Goal: Communication & Community: Share content

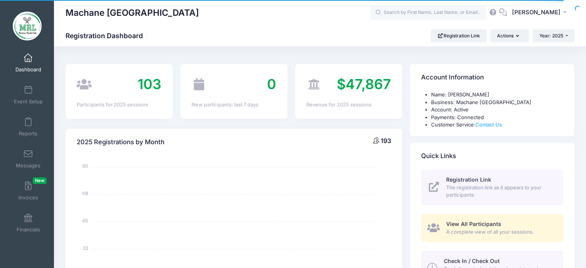
select select
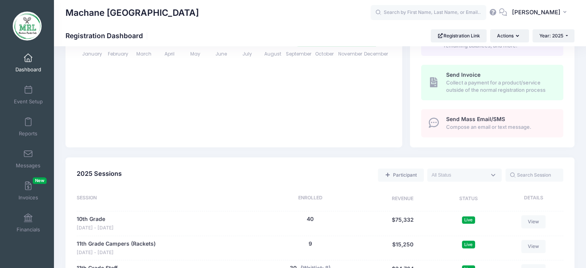
scroll to position [229, 0]
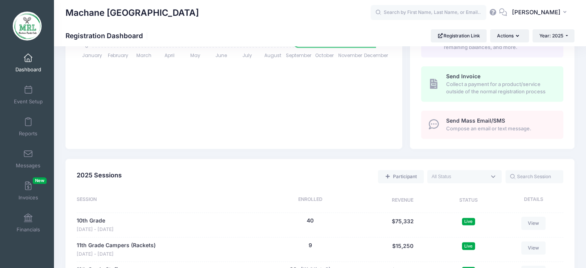
click at [485, 126] on span "Compose an email or text message." at bounding box center [500, 129] width 108 height 8
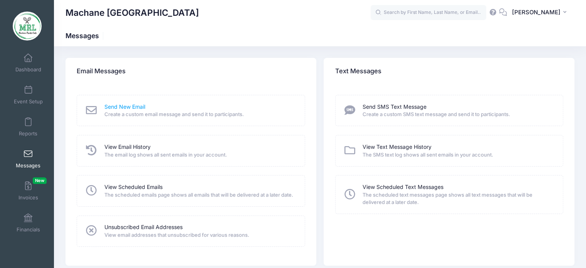
click at [134, 110] on link "Send New Email" at bounding box center [124, 107] width 41 height 8
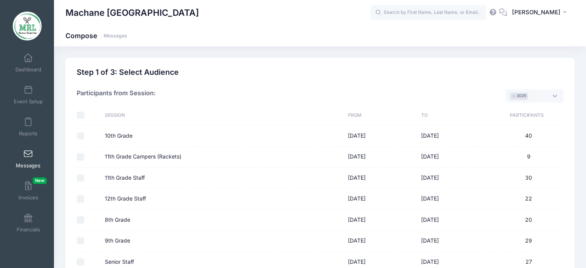
click at [83, 117] on input "checkbox" at bounding box center [81, 115] width 8 height 8
checkbox input "true"
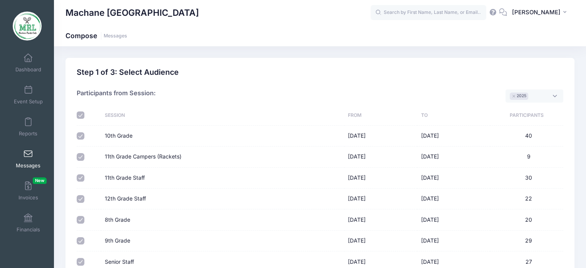
checkbox input "true"
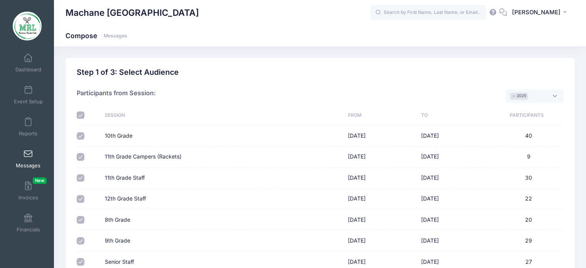
scroll to position [102, 0]
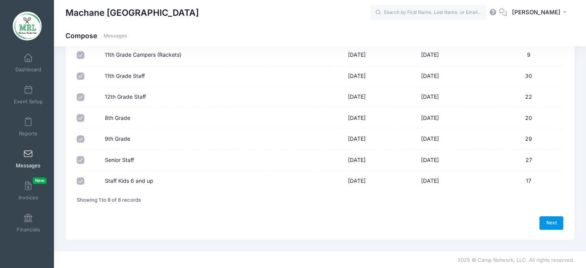
click at [562, 222] on link "Next" at bounding box center [552, 222] width 24 height 13
select select "50"
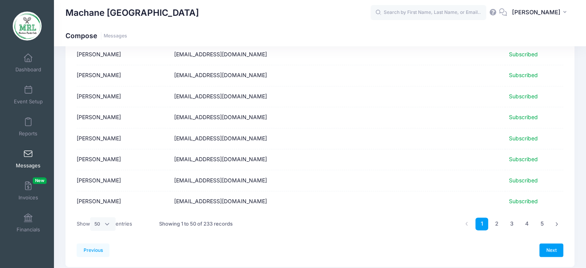
scroll to position [977, 0]
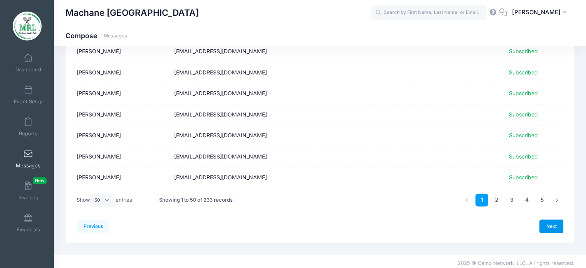
click at [548, 223] on link "Next" at bounding box center [552, 225] width 24 height 13
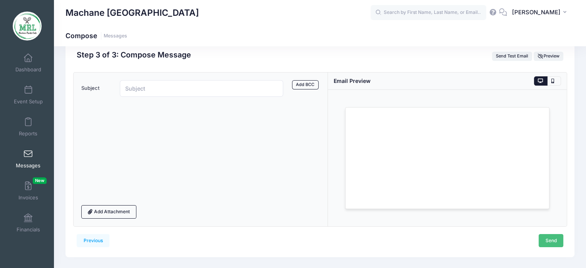
scroll to position [0, 0]
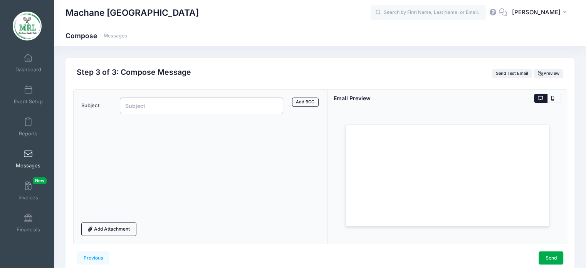
click at [190, 110] on input "Subject" at bounding box center [202, 106] width 164 height 17
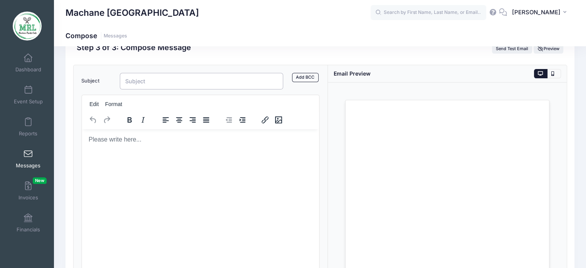
scroll to position [26, 0]
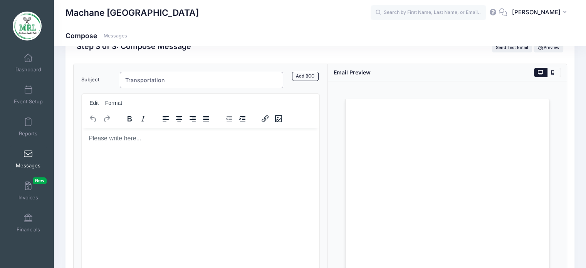
type input "Transportation"
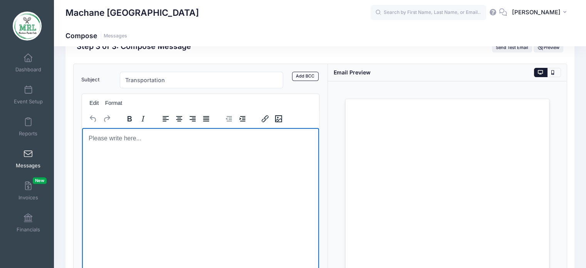
click at [138, 140] on body "Rich Text Area. Press ALT-0 for help." at bounding box center [200, 138] width 225 height 8
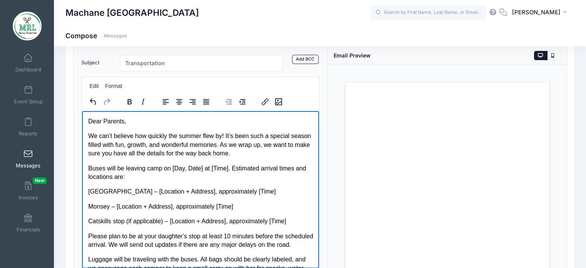
scroll to position [41, 0]
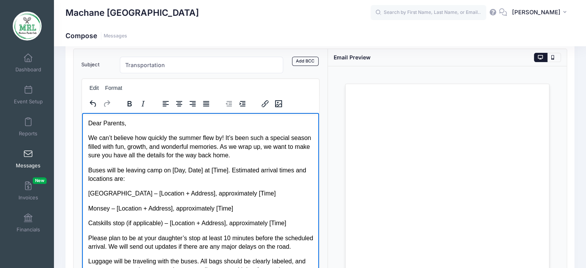
click at [96, 128] on body "Dear Parents, We can’t believe how quickly the summer flew by! It’s been such a…" at bounding box center [200, 217] width 225 height 196
click at [131, 131] on body "Dear Parents, We can’t believe how quickly the summer flew by! It’s been such a…" at bounding box center [200, 217] width 225 height 196
click at [216, 140] on p "We can’t believe how quickly the summer flew by! It’s been such a special seaso…" at bounding box center [200, 146] width 225 height 26
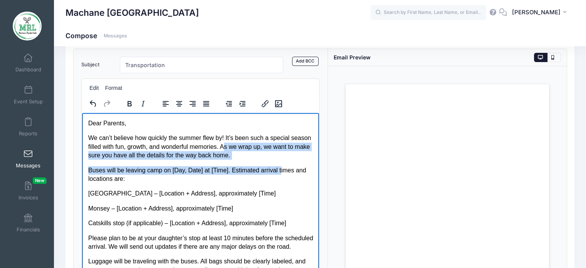
drag, startPoint x: 278, startPoint y: 164, endPoint x: 246, endPoint y: 143, distance: 37.5
click at [246, 143] on body "Dear Parents, We can’t believe how quickly the summer flew by! It’s been such a…" at bounding box center [200, 217] width 225 height 196
click at [246, 143] on p "We can’t believe how quickly the summer flew by! It’s been such a special seaso…" at bounding box center [200, 146] width 225 height 26
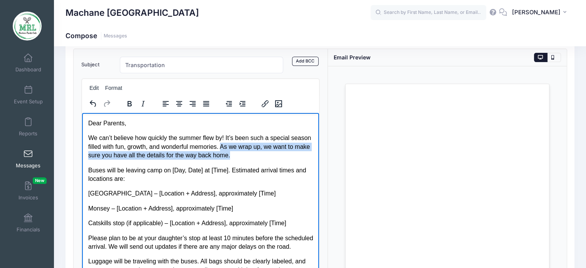
drag, startPoint x: 241, startPoint y: 144, endPoint x: 275, endPoint y: 155, distance: 35.4
click at [275, 155] on p "We can’t believe how quickly the summer flew by! It’s been such a special seaso…" at bounding box center [200, 146] width 225 height 26
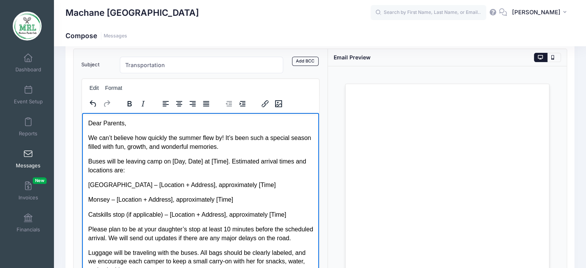
drag, startPoint x: 244, startPoint y: 147, endPoint x: 225, endPoint y: 140, distance: 21.1
click at [225, 140] on p "We can’t believe how quickly the summer flew by! It’s been such a special seaso…" at bounding box center [200, 141] width 225 height 17
click at [238, 148] on p "We can’t believe how quickly the summer flew by! With camp coming to an end, we…" at bounding box center [200, 141] width 225 height 17
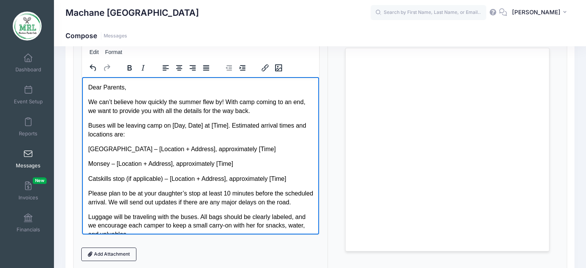
scroll to position [77, 0]
drag, startPoint x: 170, startPoint y: 126, endPoint x: 227, endPoint y: 126, distance: 56.3
click at [227, 126] on p "Buses will be leaving camp on [Day, Date] at [Time]. Estimated arrival times an…" at bounding box center [200, 129] width 225 height 17
drag, startPoint x: 121, startPoint y: 148, endPoint x: 177, endPoint y: 145, distance: 56.4
click at [177, 145] on p "Lakewood – [Location + Address], approximately [Time]" at bounding box center [200, 148] width 225 height 8
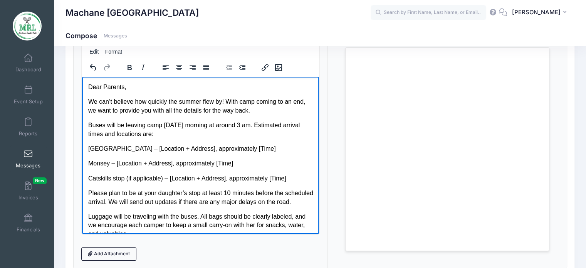
drag, startPoint x: 204, startPoint y: 136, endPoint x: 291, endPoint y: 178, distance: 96.1
click at [291, 178] on body "Dear Parents, We can’t believe how quickly the summer flew by! With camp coming…" at bounding box center [200, 176] width 225 height 187
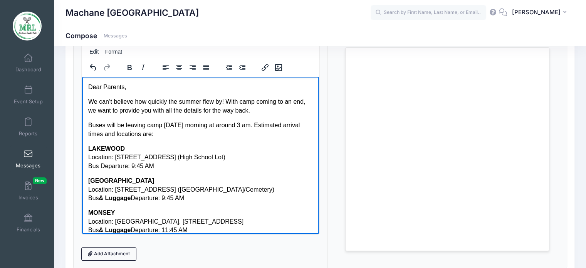
scroll to position [43, 0]
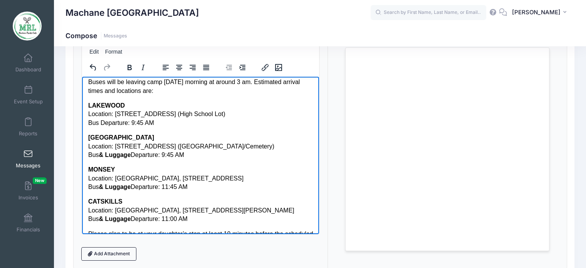
drag, startPoint x: 221, startPoint y: 114, endPoint x: 213, endPoint y: 111, distance: 8.8
click at [213, 111] on p "LAKEWOOD Location: 855 Somerset Ave (High School Lot) Bus Departure: 9:45 AM" at bounding box center [200, 114] width 225 height 26
click at [108, 123] on p "LAKEWOOD Location: 855 Somerset Ave (High School Lot) Bus Departure: 9:45 AM" at bounding box center [200, 114] width 225 height 26
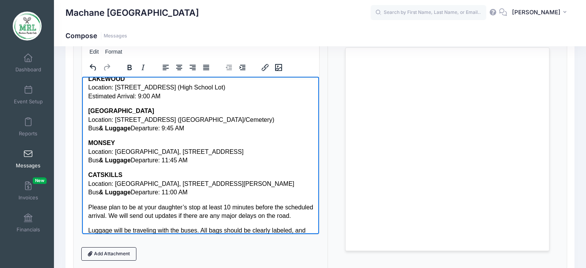
scroll to position [82, 0]
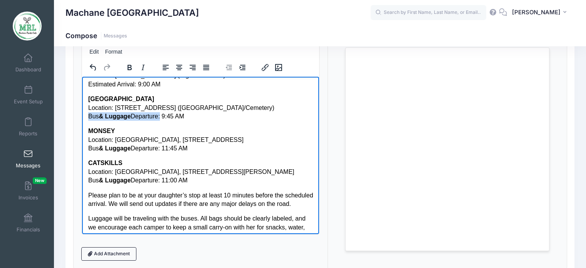
drag, startPoint x: 89, startPoint y: 116, endPoint x: 159, endPoint y: 114, distance: 69.4
click at [159, 114] on p "BROOKLYN Location: 5302 21st Ave, Brooklyn, NY (Barcai School/Cemetery) Bus & L…" at bounding box center [200, 107] width 225 height 26
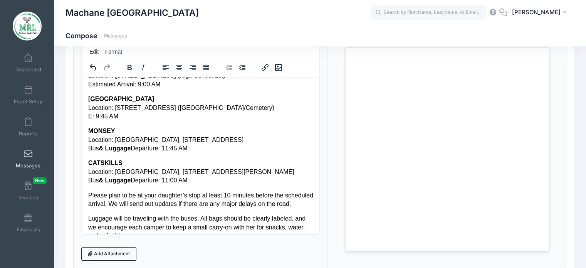
click at [90, 114] on p "BROOKLYN Location: 5302 21st Ave, Brooklyn, NY (Barcai School/Cemetery) E: 9:45…" at bounding box center [200, 107] width 225 height 26
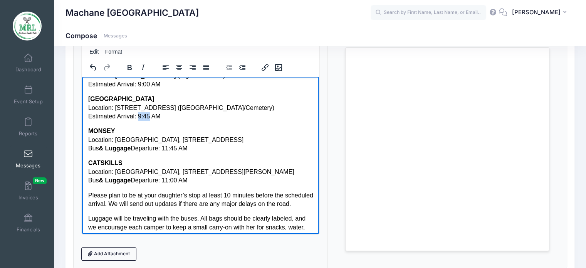
drag, startPoint x: 137, startPoint y: 117, endPoint x: 148, endPoint y: 116, distance: 10.9
click at [148, 116] on p "BROOKLYN Location: 5302 21st Ave, Brooklyn, NY (Barcai School/Cemetery) Estimat…" at bounding box center [200, 107] width 225 height 26
click at [178, 131] on p "MONSEY Location: The Atrium, 401 NY-59 Bus & Luggage Departure: 11:45 AM" at bounding box center [200, 139] width 225 height 26
drag, startPoint x: 88, startPoint y: 147, endPoint x: 160, endPoint y: 150, distance: 72.9
click at [160, 150] on p "MONSEY Location: The Atrium, 401 NY-59 Bus & Luggage Departure: 11:45 AM" at bounding box center [200, 139] width 225 height 26
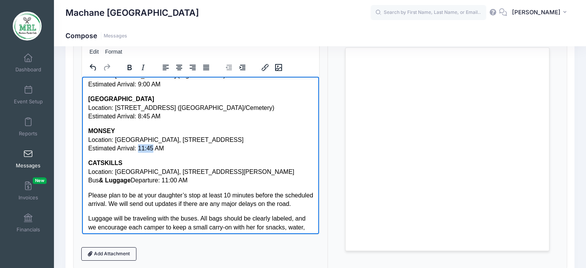
drag, startPoint x: 136, startPoint y: 147, endPoint x: 150, endPoint y: 151, distance: 15.3
click at [150, 151] on p "MONSEY Location: The Atrium, 401 NY-59 Estimated Arrival: 11:45 AM" at bounding box center [200, 139] width 225 height 26
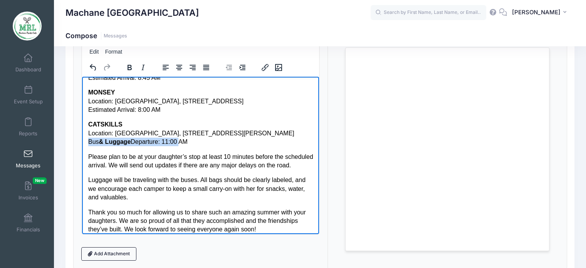
drag, startPoint x: 88, startPoint y: 141, endPoint x: 177, endPoint y: 142, distance: 89.1
click at [177, 142] on p "CATSKILLS Location: Center One Plaza, 13 Greenfield Rd, Woodridge, NY Bus & Lug…" at bounding box center [200, 133] width 225 height 26
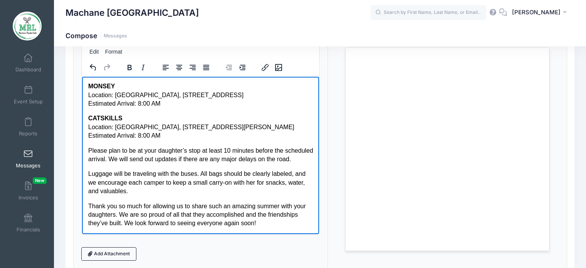
scroll to position [135, 0]
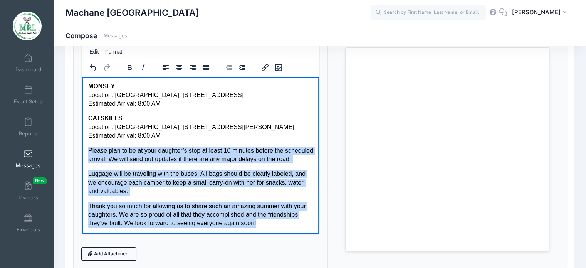
drag, startPoint x: 88, startPoint y: 142, endPoint x: 312, endPoint y: 230, distance: 241.0
click at [312, 230] on html "Dear Parents, We can’t believe how quickly the summer flew by! With camp coming…" at bounding box center [201, 92] width 238 height 284
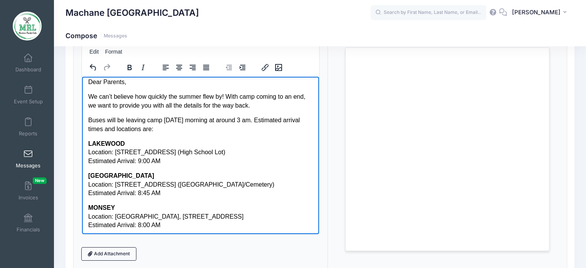
scroll to position [0, 0]
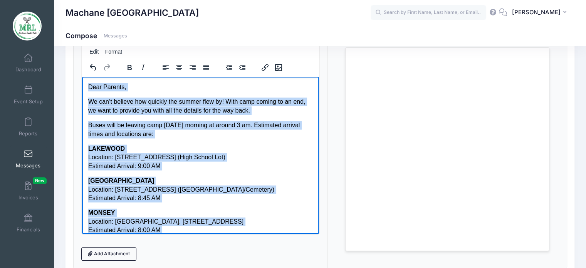
copy body "Dear Parents, We can’t believe how quickly the summer flew by! With camp coming…"
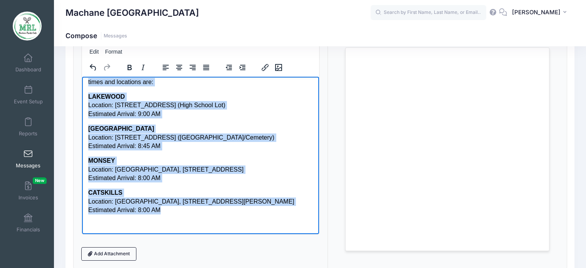
scroll to position [53, 0]
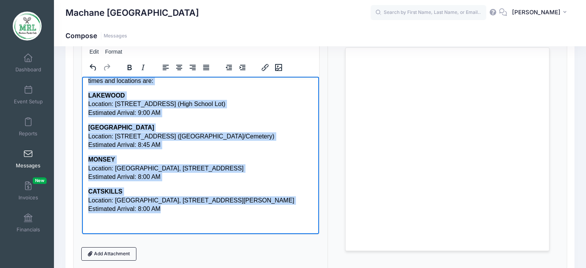
click at [204, 214] on body "Dear Parents, We can’t believe how quickly the summer flew by! With camp coming…" at bounding box center [200, 128] width 225 height 199
click at [204, 210] on p "CATSKILLS Location: Center One Plaza, 13 Greenfield Rd, Woodridge, NY Estimated…" at bounding box center [200, 200] width 225 height 26
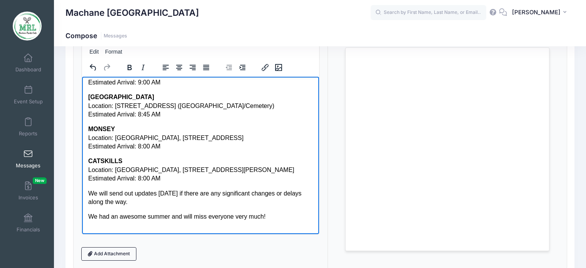
scroll to position [91, 0]
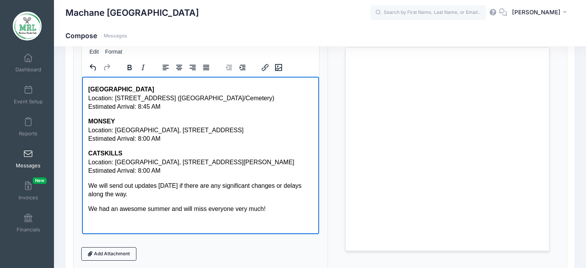
click at [222, 208] on p "We had an awesome summer and will miss everyone very much!" at bounding box center [200, 208] width 225 height 8
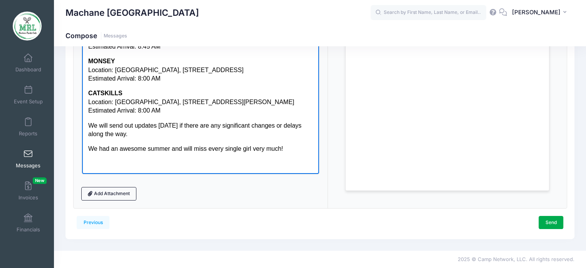
scroll to position [99, 0]
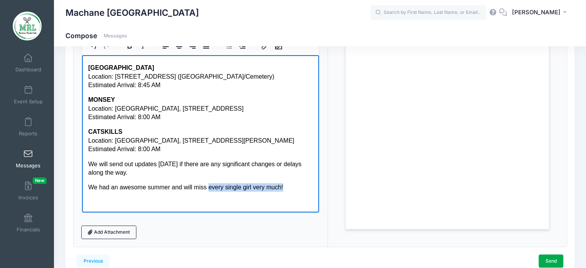
drag, startPoint x: 284, startPoint y: 190, endPoint x: 206, endPoint y: 178, distance: 78.5
click at [206, 178] on body "Dear Parents, We can’t believe how quickly the summer flew by! With camp coming…" at bounding box center [200, 88] width 225 height 237
drag, startPoint x: 213, startPoint y: 190, endPoint x: 87, endPoint y: 189, distance: 126.5
click at [87, 189] on html "Dear Parents, We can’t believe how quickly the summer flew by! With camp coming…" at bounding box center [201, 87] width 238 height 249
copy p "We had an awesome summer and will miss"
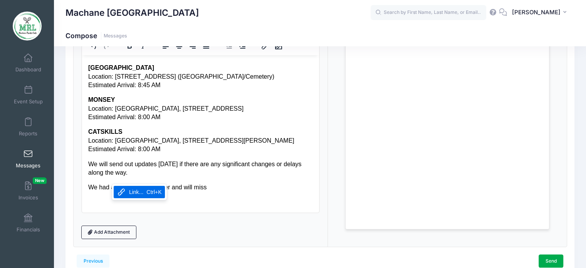
click at [105, 190] on p "We had an awesome summer and will miss" at bounding box center [200, 187] width 225 height 8
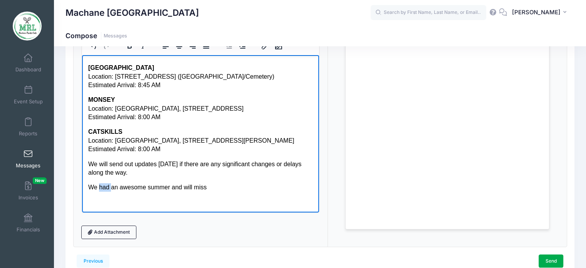
click at [105, 190] on p "We had an awesome summer and will miss" at bounding box center [200, 187] width 225 height 8
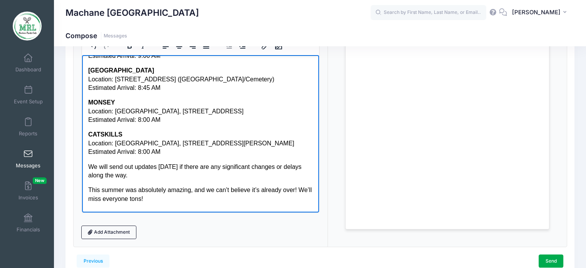
scroll to position [100, 0]
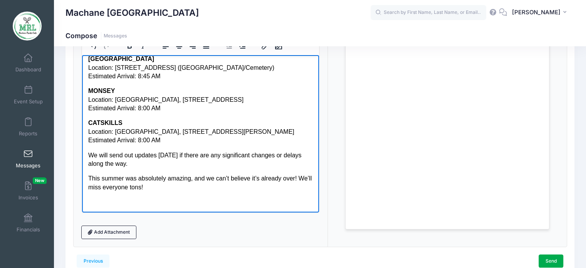
click at [189, 160] on p "We will send out updates on Thursday if there are any significant changes or de…" at bounding box center [200, 159] width 225 height 17
click at [188, 172] on body "Dear Parents, We can’t believe how quickly the summer flew by! With camp coming…" at bounding box center [200, 84] width 225 height 246
click at [188, 185] on p "This summer was absolutely amazing, and we can’t believe it’s already over! We’…" at bounding box center [200, 182] width 225 height 17
click at [193, 164] on p "We will send out updates on Thursday if there are any significant changes or de…" at bounding box center [200, 159] width 225 height 17
click at [185, 190] on p "This summer was absolutely amazing, and we can’t believe it’s already over! We’…" at bounding box center [200, 182] width 225 height 17
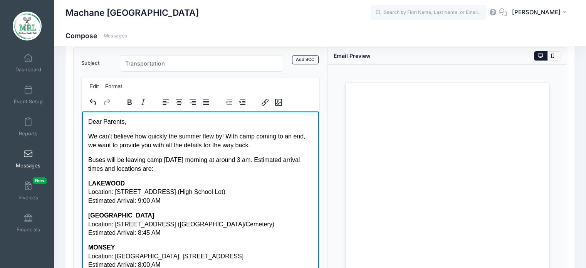
scroll to position [60, 0]
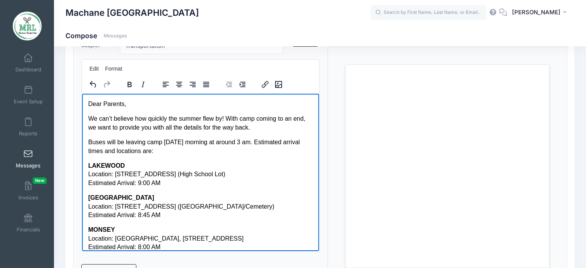
click at [263, 134] on body "Dear Parents, We can’t believe how quickly the summer flew by! With camp coming…" at bounding box center [200, 236] width 225 height 275
click at [264, 129] on p "We can’t believe how quickly the summer flew by! With camp coming to an end, we…" at bounding box center [200, 122] width 225 height 17
click at [285, 106] on p "Dear Parents," at bounding box center [200, 103] width 225 height 8
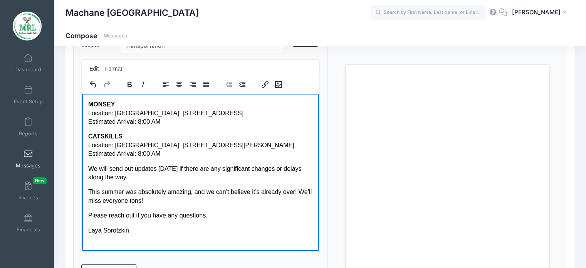
scroll to position [130, 0]
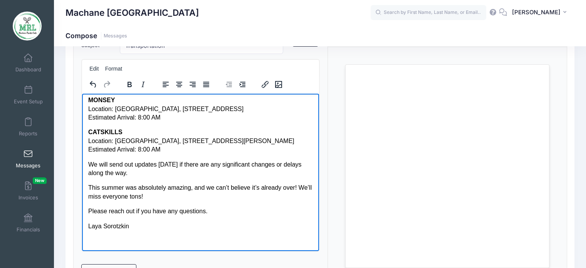
click at [148, 211] on p "Please reach out if you have any questions." at bounding box center [200, 211] width 225 height 8
click at [148, 212] on p "Please reach out if you have any questions." at bounding box center [200, 211] width 225 height 8
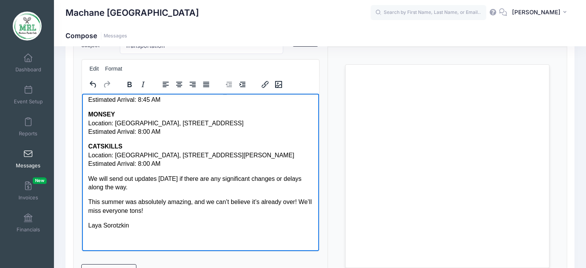
scroll to position [115, 0]
click at [152, 193] on body "Dear Parents, We can’t believe how quickly the summer flew by! With camp coming…" at bounding box center [200, 115] width 225 height 260
click at [152, 187] on p "We will send out updates on Thursday if there are any significant changes or de…" at bounding box center [200, 183] width 225 height 17
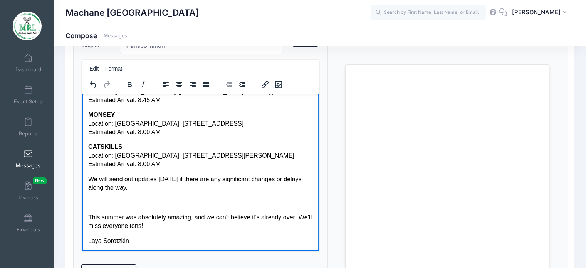
scroll to position [130, 0]
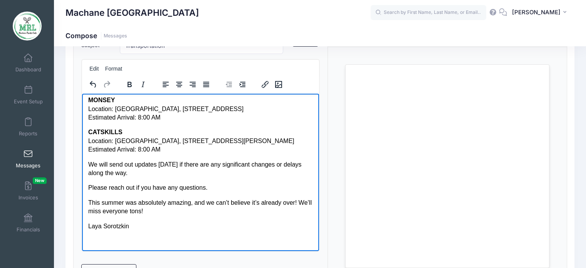
drag, startPoint x: 208, startPoint y: 189, endPoint x: 77, endPoint y: 190, distance: 131.5
click at [82, 190] on html "Dear Parents, We can’t believe how quickly the summer flew by! With camp coming…" at bounding box center [201, 107] width 238 height 287
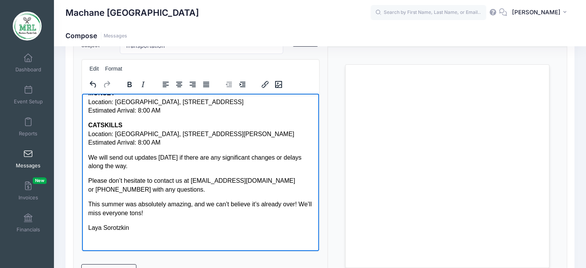
scroll to position [138, 0]
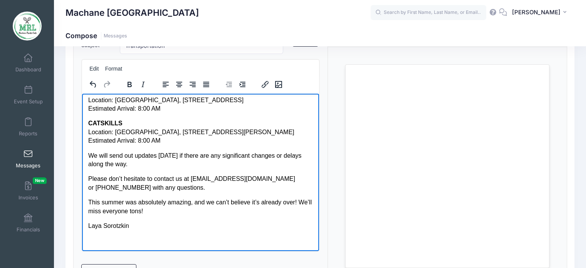
click at [89, 179] on p "Please don’t hesitate to contact us at machaneracketlake@gmail.com or 908-361-9…" at bounding box center [200, 182] width 225 height 17
drag, startPoint x: 106, startPoint y: 177, endPoint x: 151, endPoint y: 182, distance: 45.0
click at [151, 182] on p "Please don’t hesitate to contact us at machaneracketlake@gmail.com or 908-361-9…" at bounding box center [200, 182] width 225 height 17
click at [92, 187] on p "Please contact us at machaneracketlake@gmail.com or 908-361-9156 with any quest…" at bounding box center [200, 182] width 225 height 17
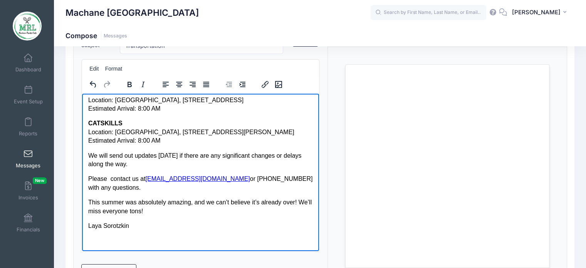
click at [225, 219] on body "Dear Parents, We can’t believe how quickly the summer flew by! With camp coming…" at bounding box center [200, 103] width 225 height 284
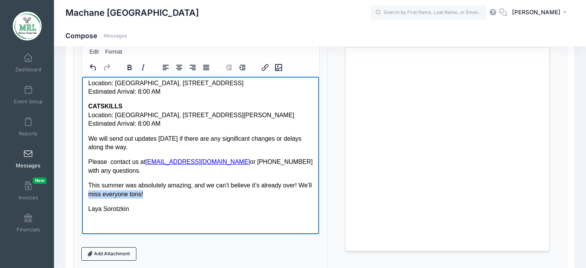
drag, startPoint x: 159, startPoint y: 196, endPoint x: 104, endPoint y: 190, distance: 55.9
click at [104, 190] on p "This summer was absolutely amazing, and we can’t believe it’s already over! We’…" at bounding box center [200, 189] width 225 height 17
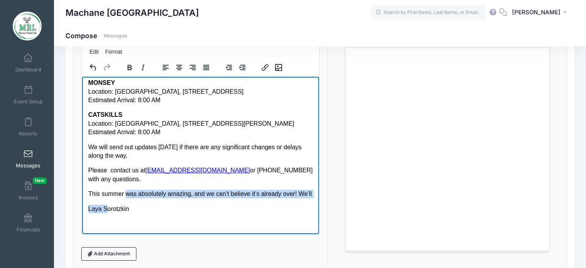
drag, startPoint x: 106, startPoint y: 199, endPoint x: 124, endPoint y: 181, distance: 25.1
click at [124, 181] on body "Dear Parents, We can’t believe how quickly the summer flew by! With camp coming…" at bounding box center [200, 90] width 225 height 275
click at [125, 189] on p "This summer was absolutely amazing, and we can’t believe it’s already over! We’…" at bounding box center [200, 193] width 225 height 8
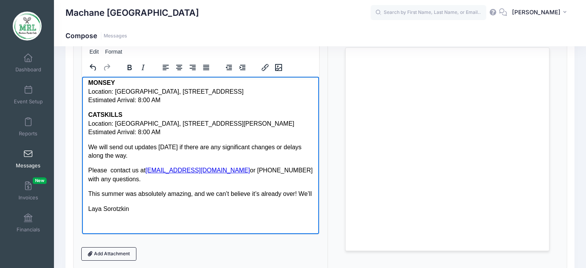
drag, startPoint x: 125, startPoint y: 190, endPoint x: 128, endPoint y: 171, distance: 19.6
click at [128, 171] on body "Dear Parents, We can’t believe how quickly the summer flew by! With camp coming…" at bounding box center [200, 90] width 225 height 275
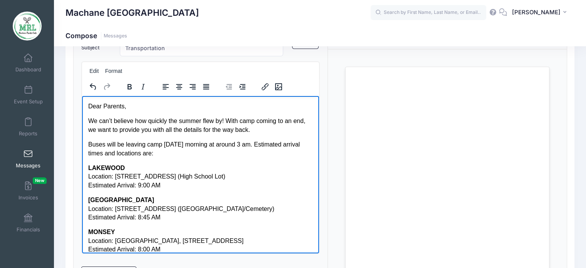
scroll to position [77, 0]
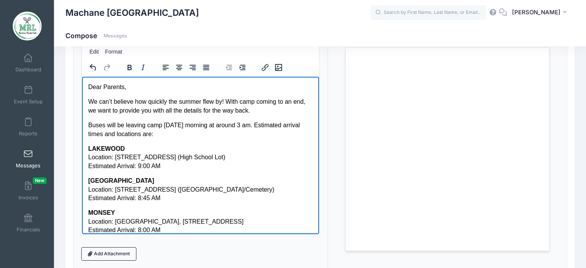
click at [256, 134] on p "Buses will be leaving camp on Thursday morning at around 3 am. Estimated arriva…" at bounding box center [200, 129] width 225 height 17
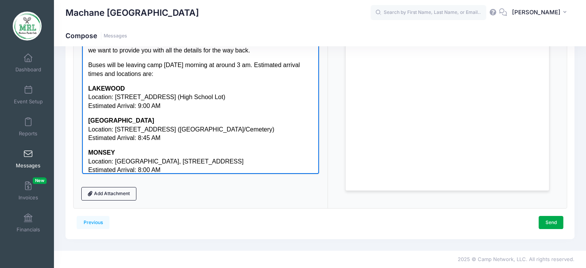
scroll to position [99, 0]
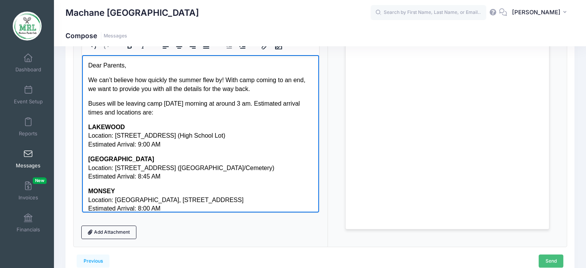
click at [548, 258] on link "Send" at bounding box center [551, 260] width 25 height 13
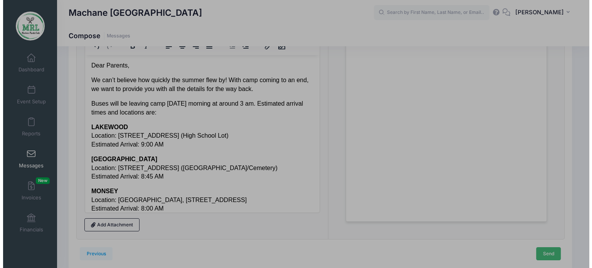
scroll to position [0, 0]
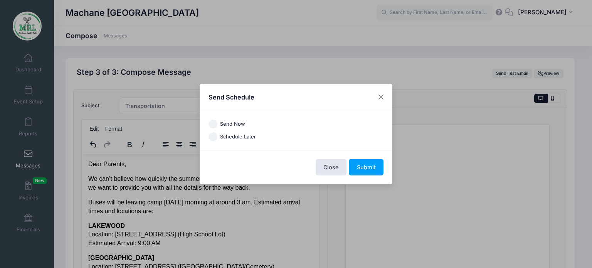
click at [251, 140] on label "Schedule Later" at bounding box center [238, 137] width 36 height 8
click at [217, 140] on input "Schedule Later" at bounding box center [213, 136] width 9 height 9
radio input "true"
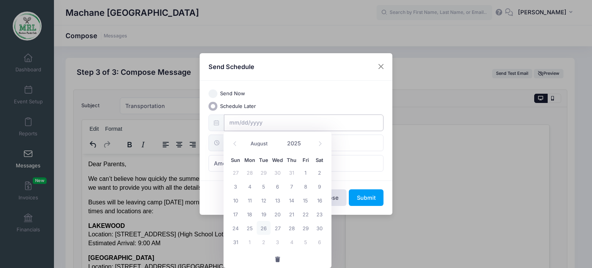
click at [286, 129] on input "text" at bounding box center [304, 123] width 160 height 17
click at [263, 232] on span "26" at bounding box center [264, 228] width 14 height 14
type input "08/26/2025"
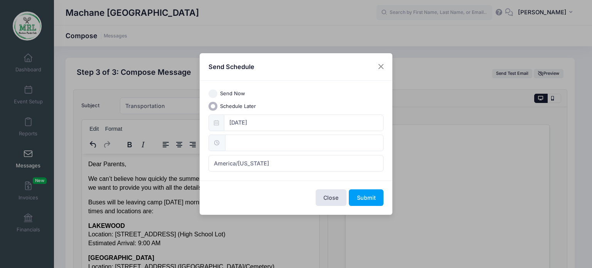
click at [221, 144] on span at bounding box center [217, 143] width 17 height 17
click at [229, 147] on input "12:00" at bounding box center [304, 143] width 158 height 17
click at [253, 160] on input "12" at bounding box center [246, 160] width 43 height 15
click at [264, 165] on span at bounding box center [265, 164] width 5 height 8
type input "11:00"
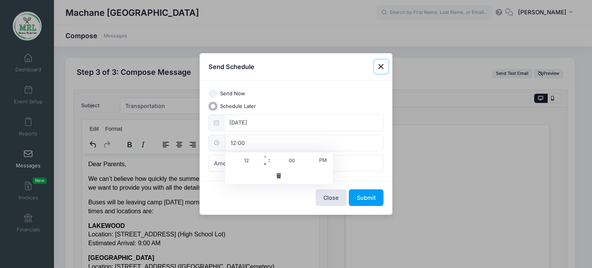
type input "11"
click at [264, 166] on span at bounding box center [265, 164] width 5 height 8
type input "10:00"
type input "10"
click at [265, 166] on span at bounding box center [265, 164] width 5 height 8
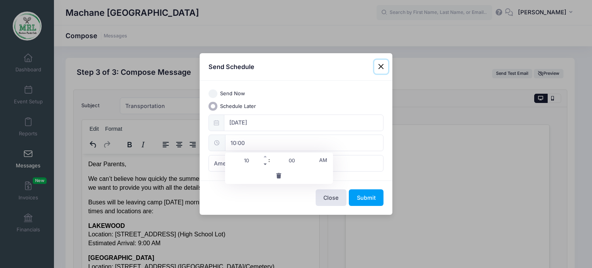
type input "09:00"
type input "09"
click at [377, 138] on input "09:00" at bounding box center [304, 143] width 158 height 17
click at [372, 193] on button "Submit" at bounding box center [366, 197] width 35 height 17
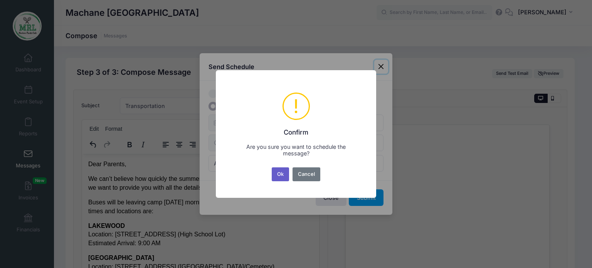
click at [279, 179] on button "Ok" at bounding box center [281, 174] width 18 height 14
